Goal: Information Seeking & Learning: Learn about a topic

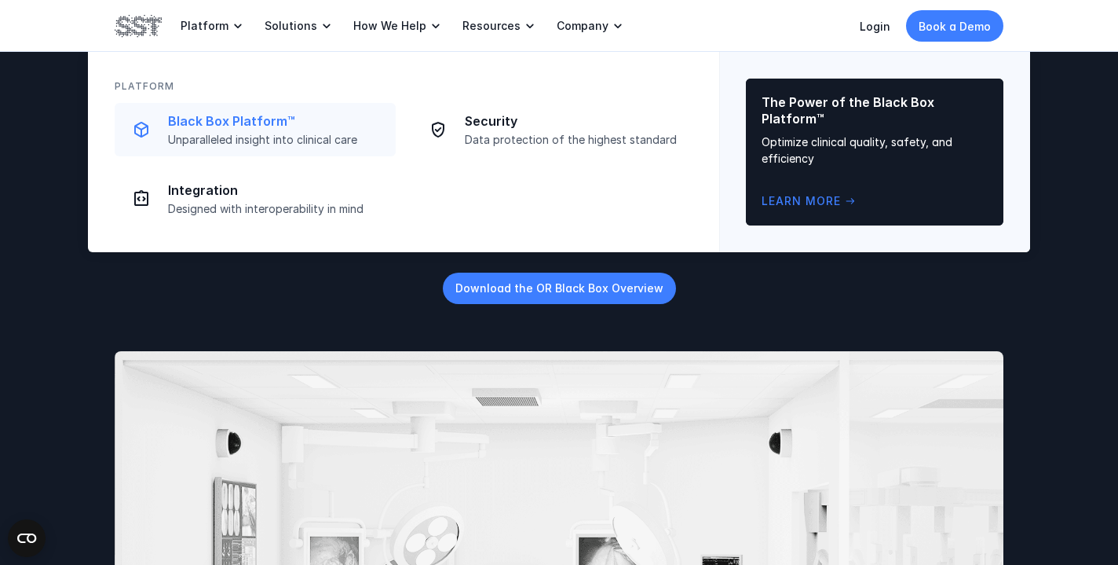
click at [228, 135] on p "Unparalleled insight into clinical care" at bounding box center [277, 140] width 218 height 14
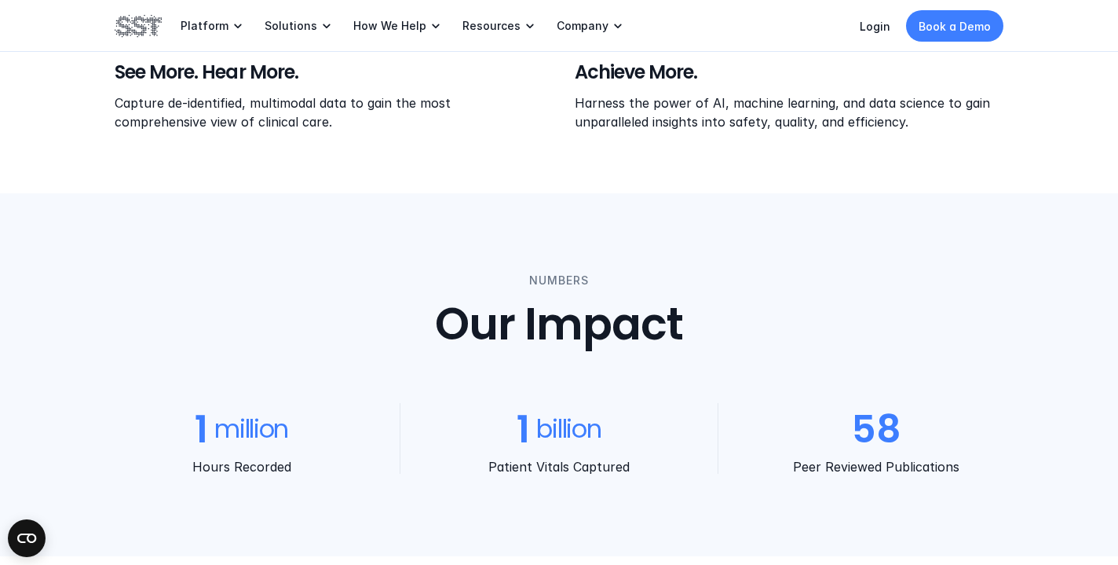
scroll to position [576, 0]
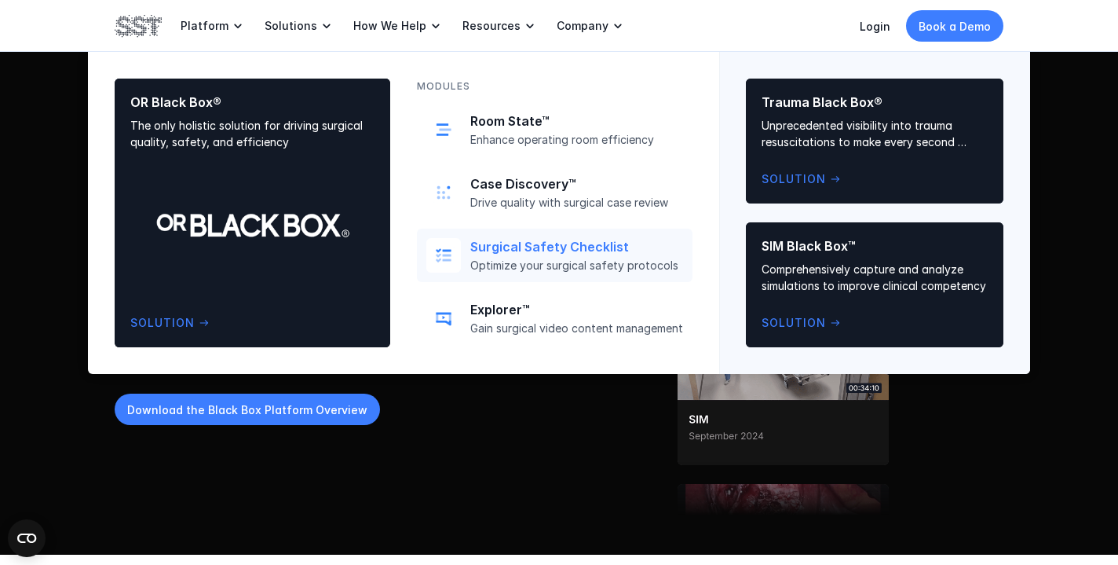
click at [536, 259] on p "Optimize your surgical safety protocols" at bounding box center [576, 265] width 213 height 14
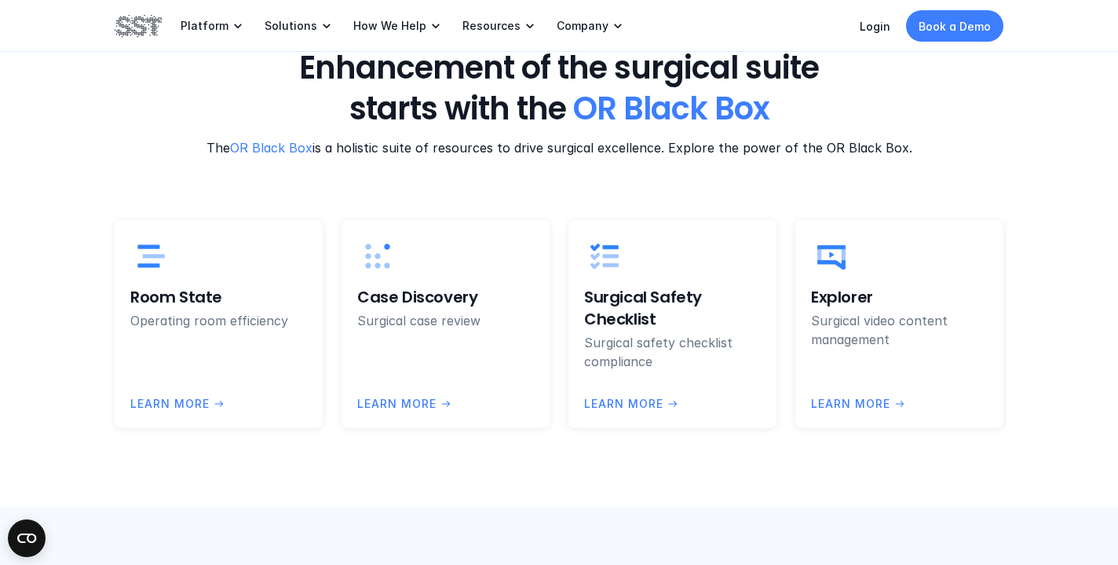
scroll to position [3068, 0]
click at [173, 311] on p "Operating room efficiency" at bounding box center [218, 320] width 177 height 19
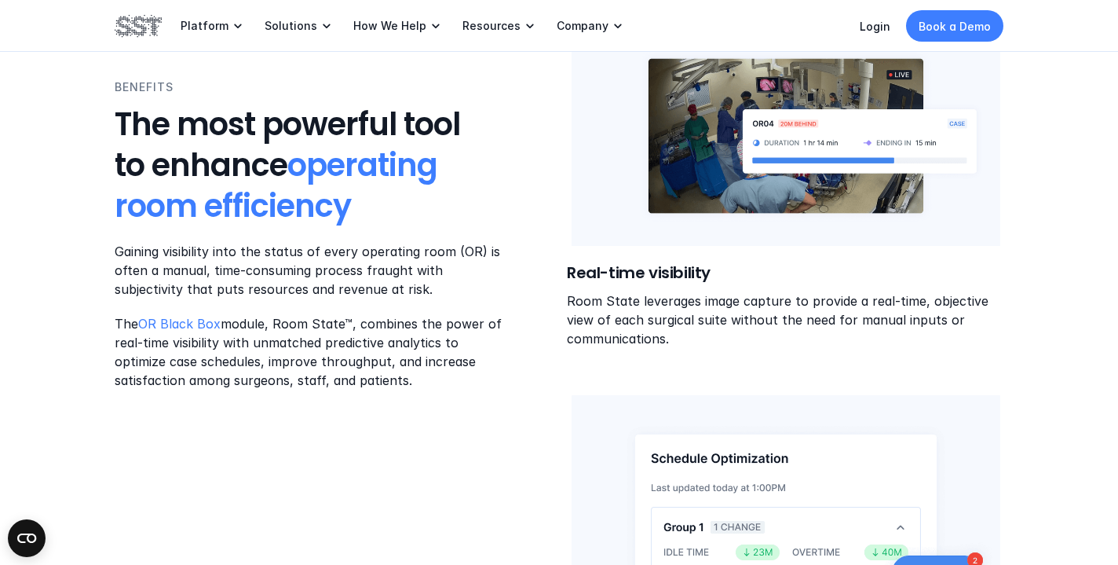
scroll to position [729, 0]
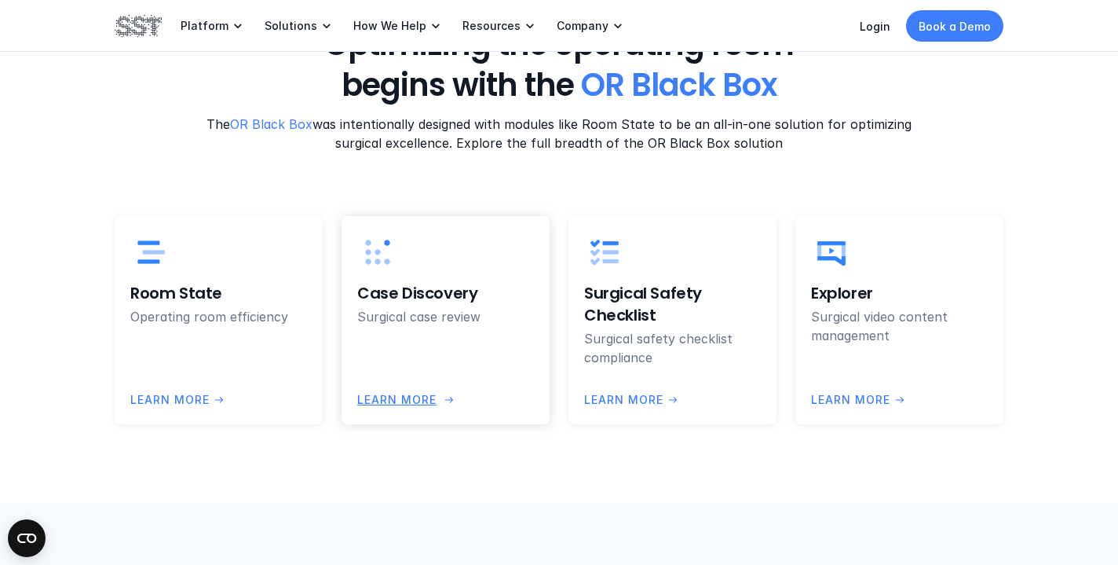
click at [422, 295] on h6 "Case Discovery" at bounding box center [445, 293] width 177 height 22
click at [855, 298] on h6 "Explorer" at bounding box center [899, 293] width 177 height 22
